Goal: Task Accomplishment & Management: Manage account settings

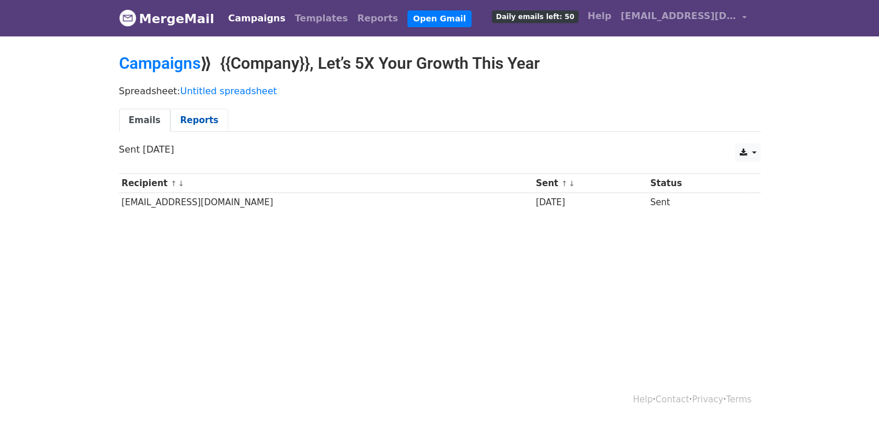
click at [179, 114] on link "Reports" at bounding box center [199, 121] width 58 height 24
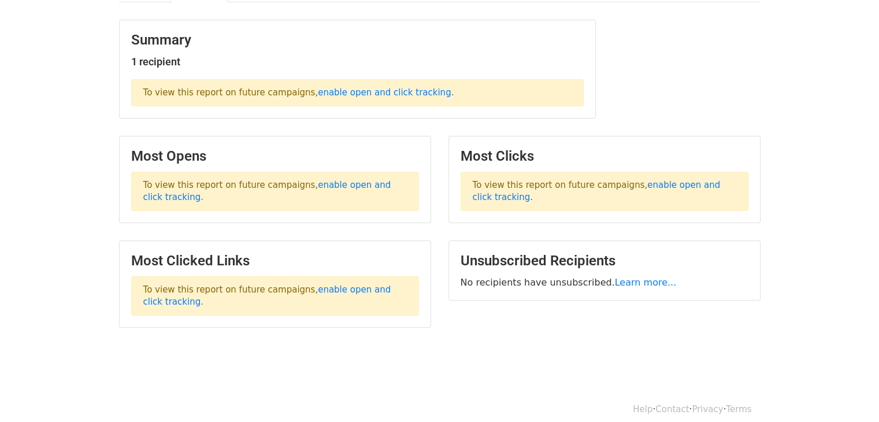
scroll to position [129, 0]
click at [350, 180] on link "enable open and click tracking" at bounding box center [267, 191] width 248 height 23
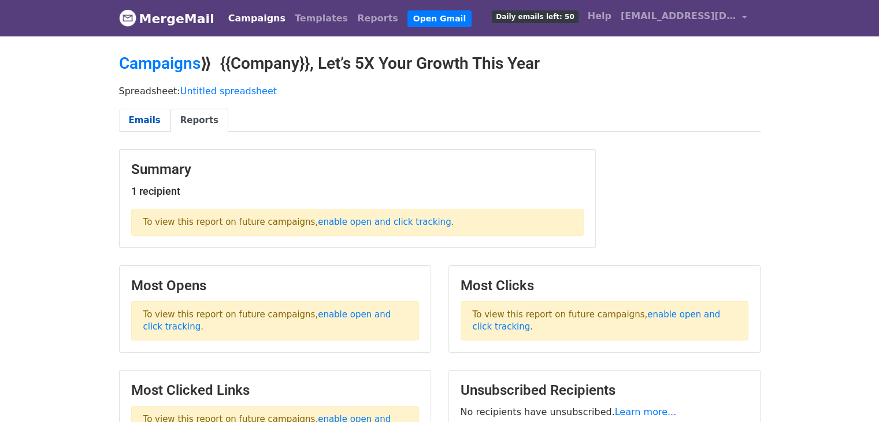
click at [155, 111] on link "Emails" at bounding box center [144, 121] width 51 height 24
